Goal: Information Seeking & Learning: Find specific fact

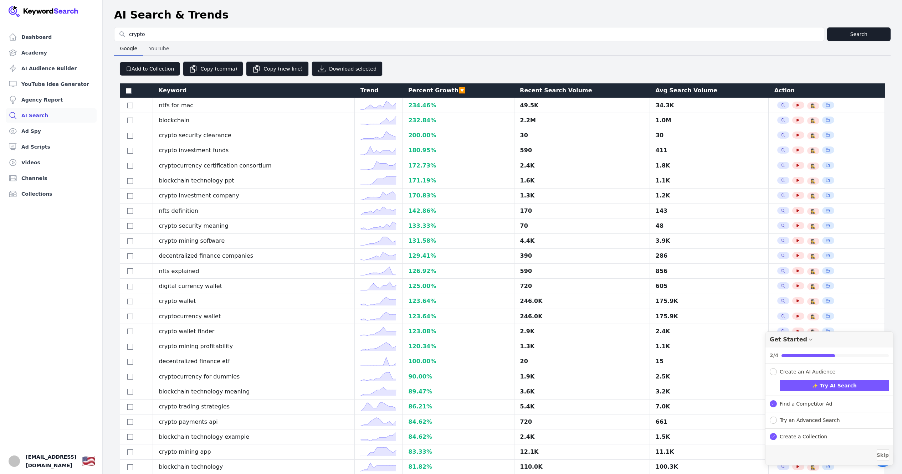
select select "50"
click at [304, 45] on div "Google Google YouTube YouTube" at bounding box center [502, 48] width 777 height 14
click at [245, 44] on div "Google Google YouTube YouTube" at bounding box center [502, 48] width 777 height 14
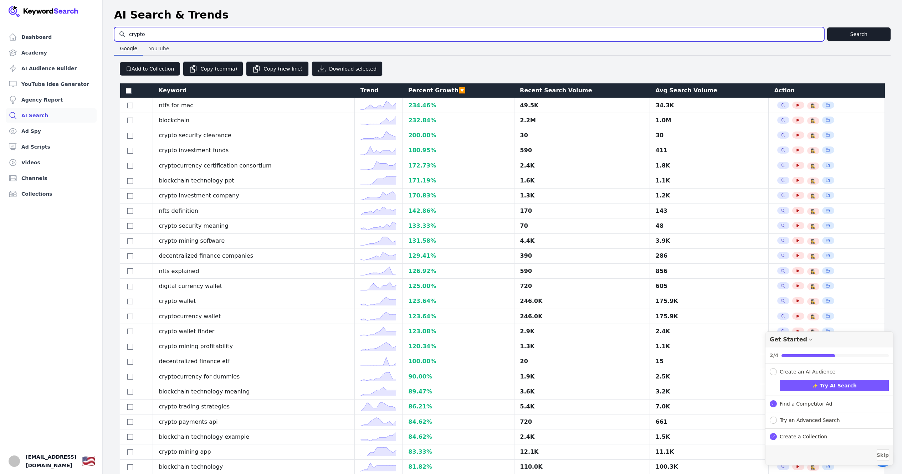
click at [232, 35] on input "crypto" at bounding box center [469, 34] width 710 height 14
type input "ч"
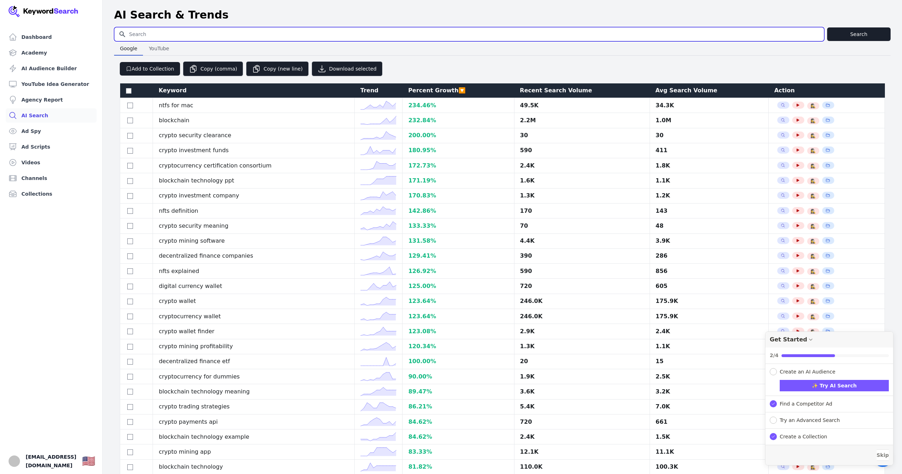
type input "ы"
type input "Xrp"
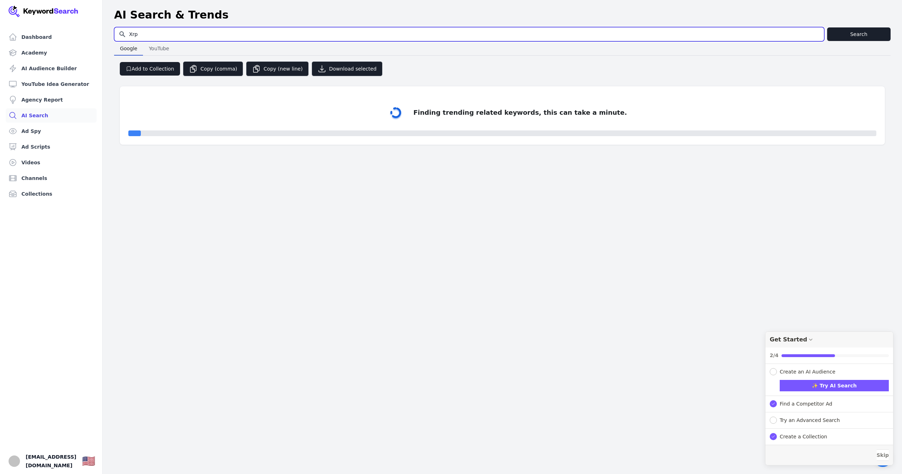
select select "50"
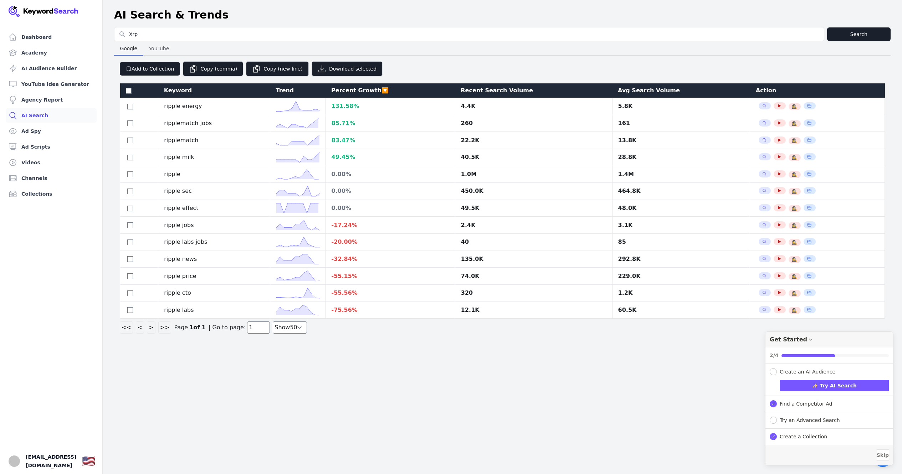
click at [484, 90] on div "Recent Search Volume" at bounding box center [534, 90] width 146 height 9
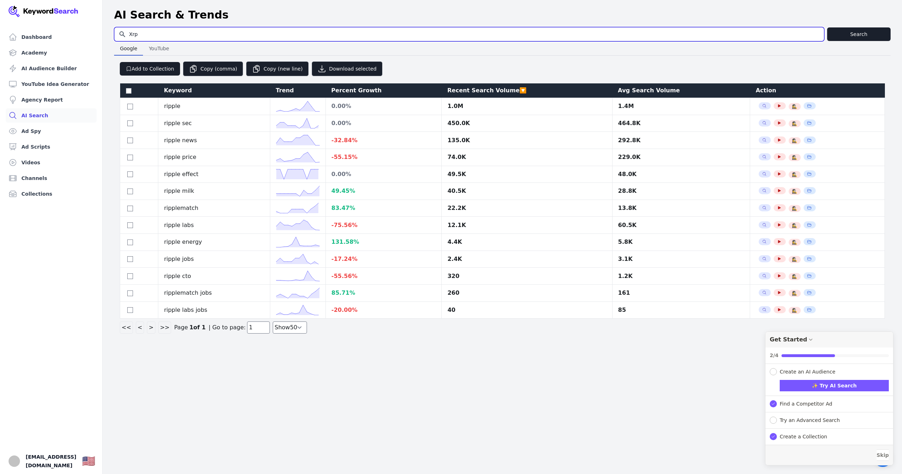
click at [206, 33] on input "Xrp" at bounding box center [469, 34] width 710 height 14
type input "s"
type input "solana"
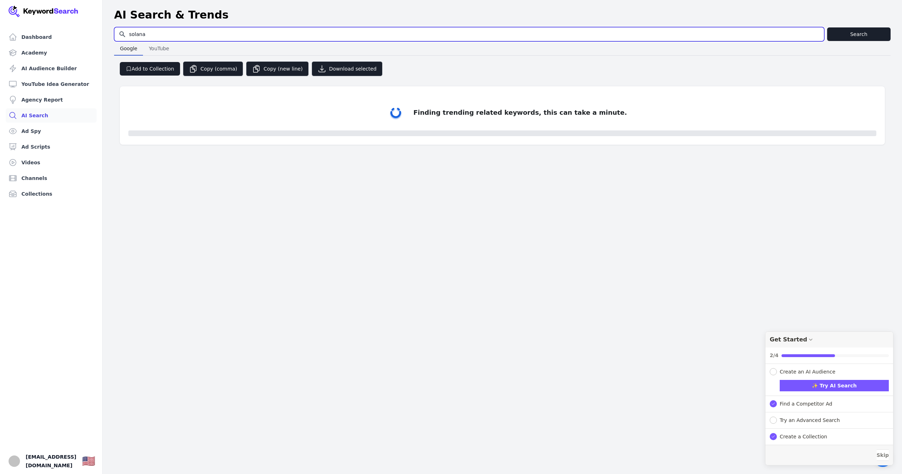
select select "50"
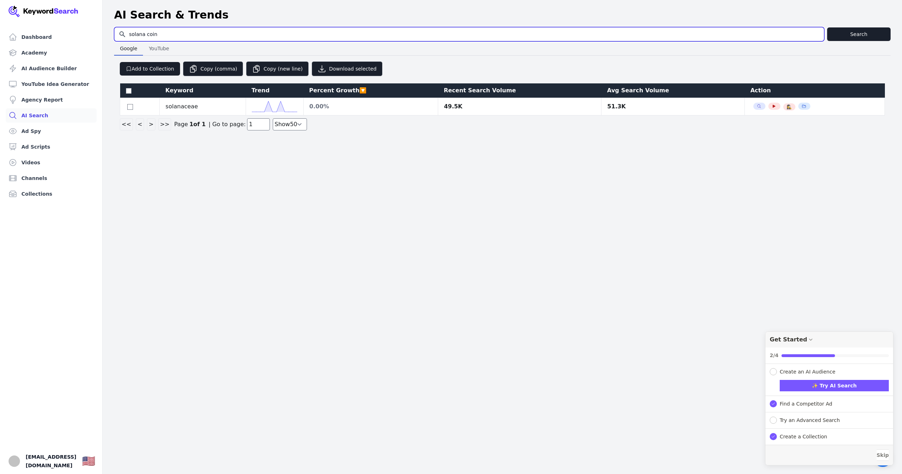
type input "solana coin"
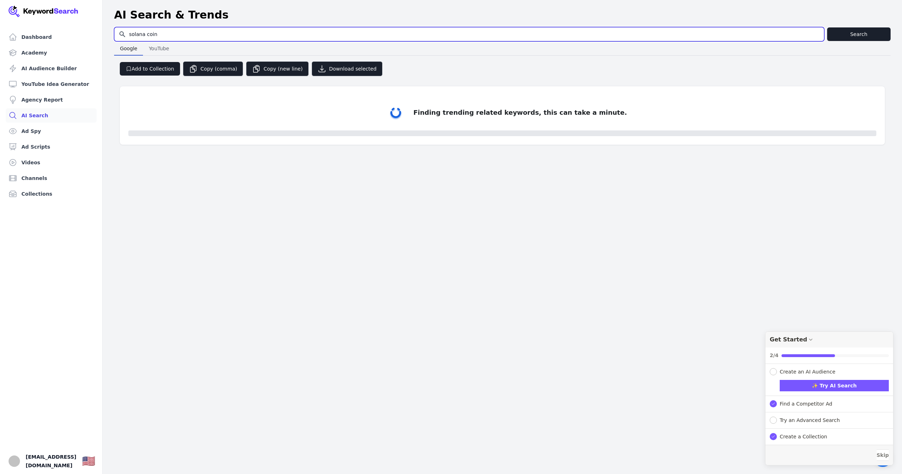
select select "50"
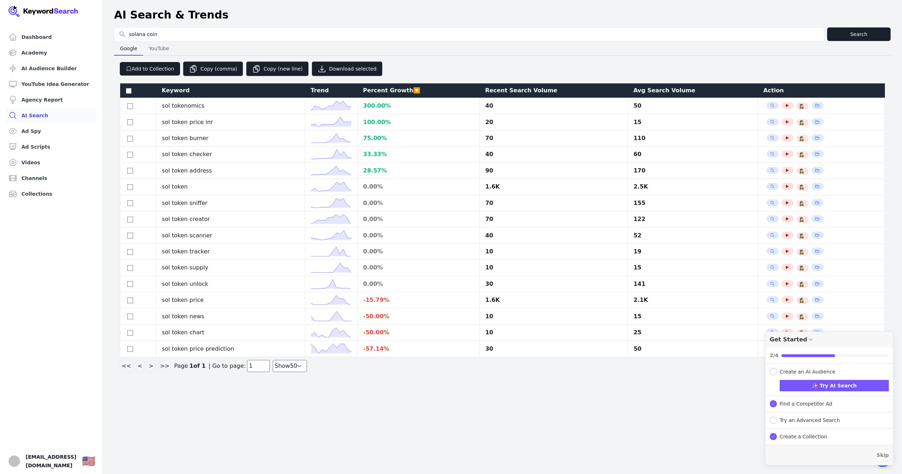
click at [515, 95] on th "Recent Search Volume" at bounding box center [554, 90] width 148 height 15
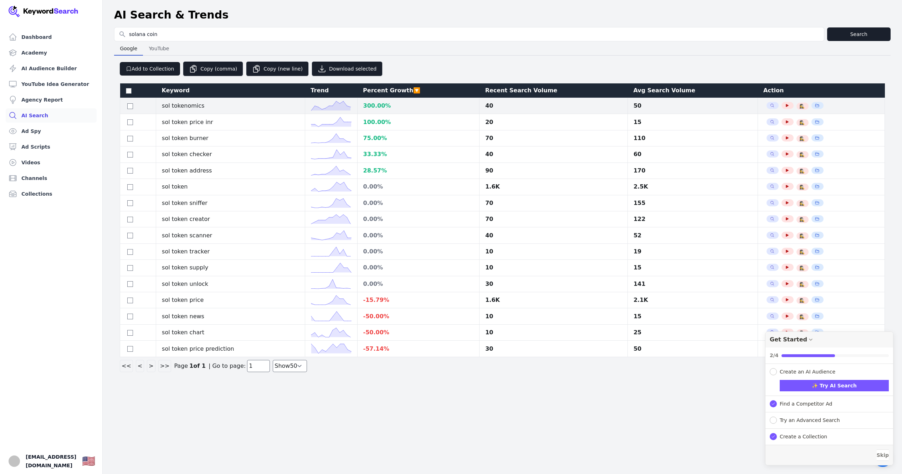
click at [512, 99] on td "40" at bounding box center [554, 106] width 148 height 16
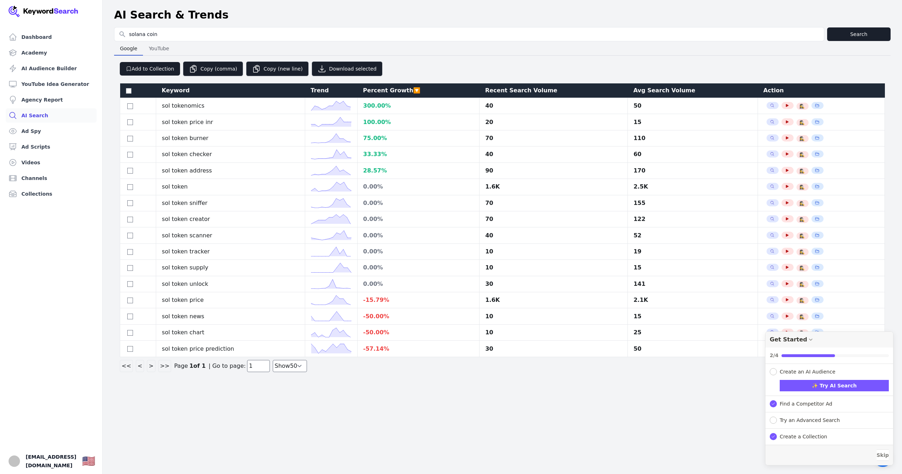
click at [509, 90] on div "Recent Search Volume" at bounding box center [553, 90] width 137 height 9
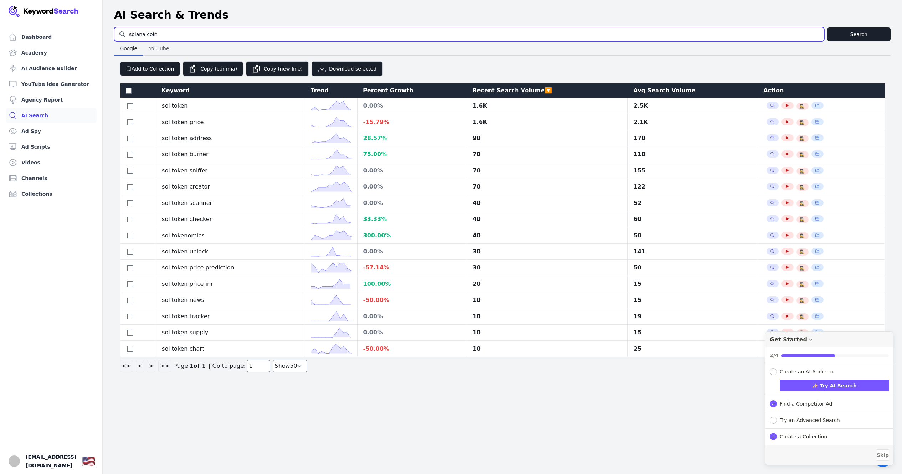
click at [206, 37] on input "solana coin" at bounding box center [469, 34] width 710 height 14
type input "ы"
type input "solana price"
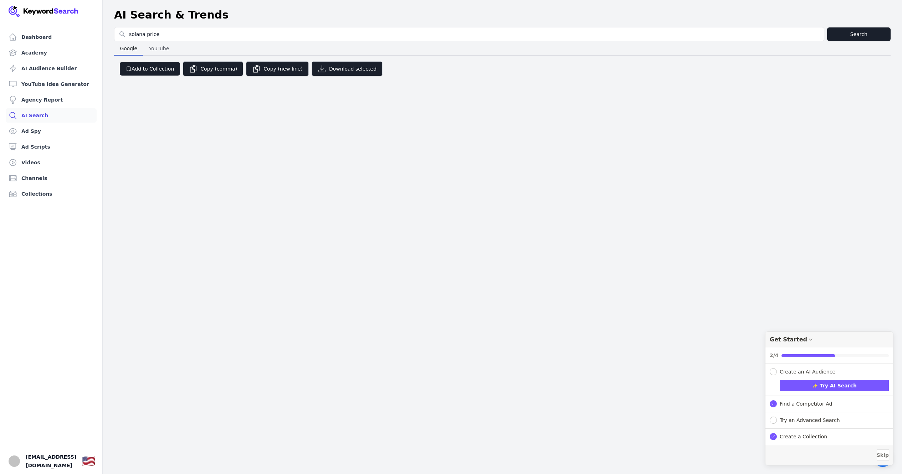
click at [261, 281] on div "Dashboard Academy AI Audience Builder YouTube Idea Generator Agency Report AI S…" at bounding box center [451, 237] width 902 height 474
click at [311, 201] on div "Dashboard Academy AI Audience Builder YouTube Idea Generator Agency Report AI S…" at bounding box center [451, 237] width 902 height 474
